Goal: Transaction & Acquisition: Subscribe to service/newsletter

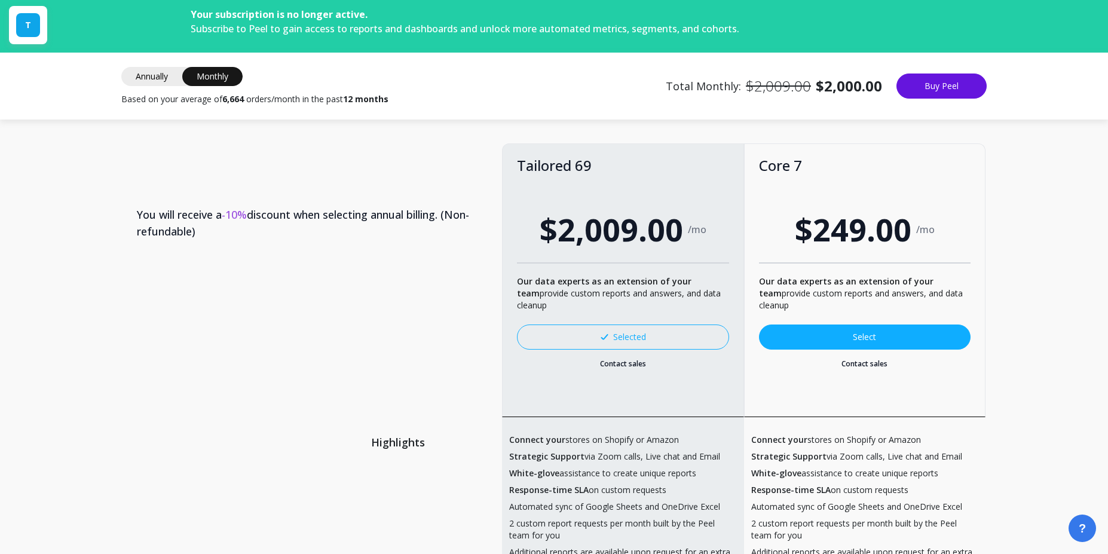
drag, startPoint x: 929, startPoint y: 79, endPoint x: 955, endPoint y: 16, distance: 68.1
click at [955, 16] on div "Your subscription is no longer active. Subscribe to Peel to gain access to repo…" at bounding box center [554, 60] width 1108 height 120
click at [935, 95] on button "Buy Peel" at bounding box center [942, 86] width 90 height 25
drag, startPoint x: 880, startPoint y: 65, endPoint x: 939, endPoint y: 85, distance: 62.6
click at [938, 88] on div "Annually Monthly Monthly Based on your average of 6,664 orders/month in the pas…" at bounding box center [554, 86] width 1108 height 67
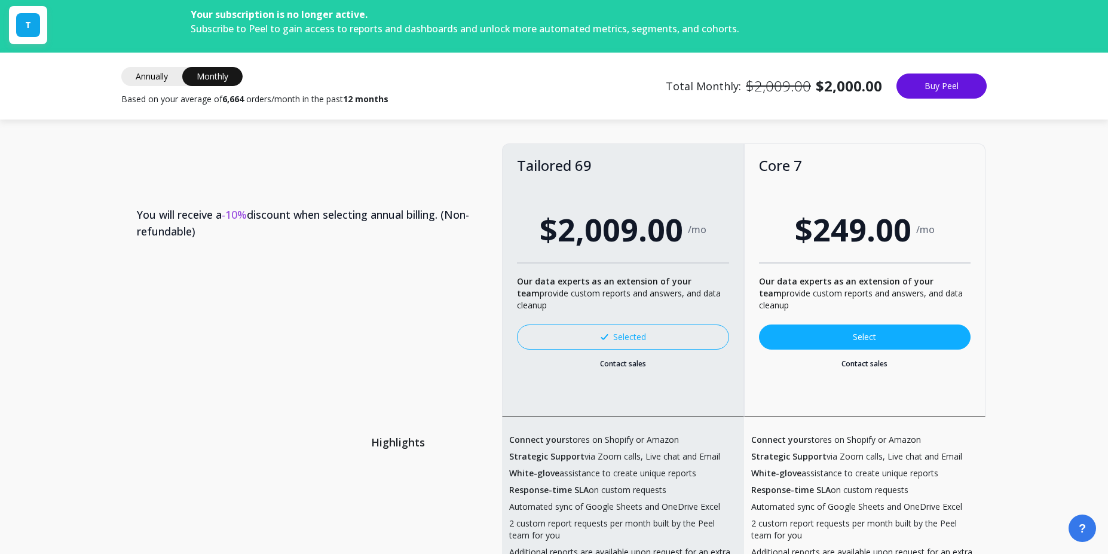
click at [943, 42] on div "Your subscription is no longer active. Subscribe to Peel to gain access to repo…" at bounding box center [554, 26] width 1108 height 53
click at [933, 83] on button "Buy Peel" at bounding box center [942, 86] width 90 height 25
